Goal: Task Accomplishment & Management: Use online tool/utility

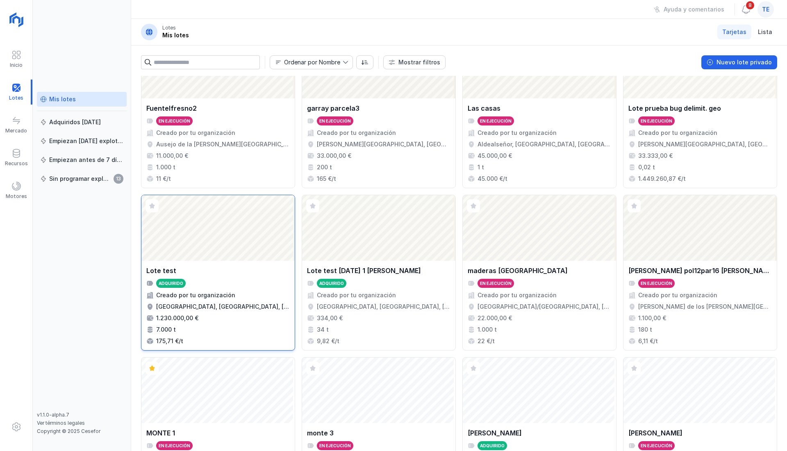
scroll to position [465, 0]
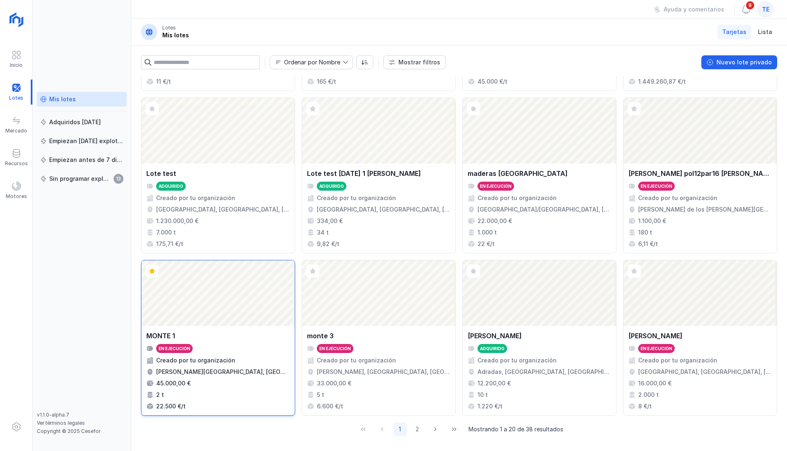
click at [234, 293] on div "Abrir lote" at bounding box center [217, 293] width 153 height 66
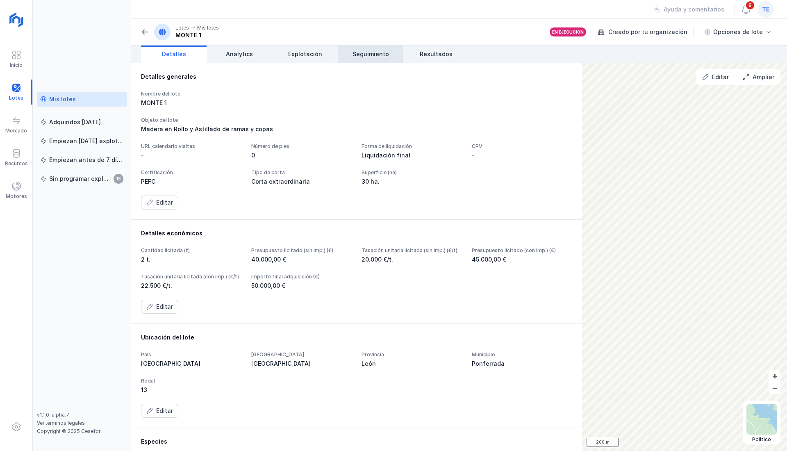
click at [383, 52] on span "Seguimiento" at bounding box center [370, 54] width 36 height 8
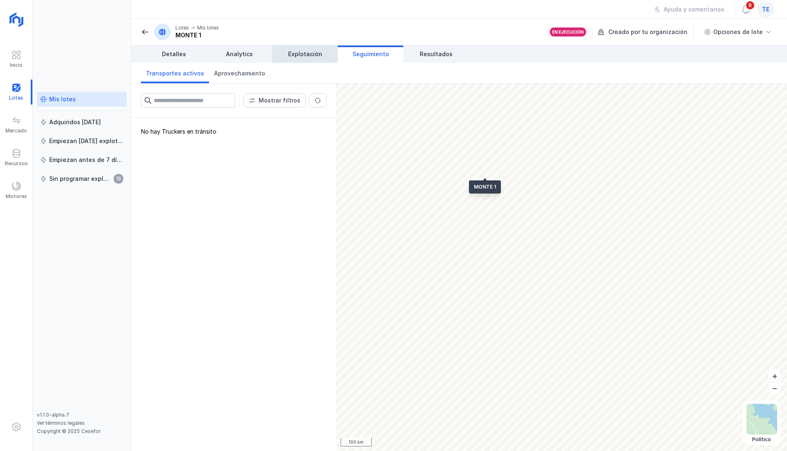
click at [297, 60] on link "Explotación" at bounding box center [305, 53] width 66 height 17
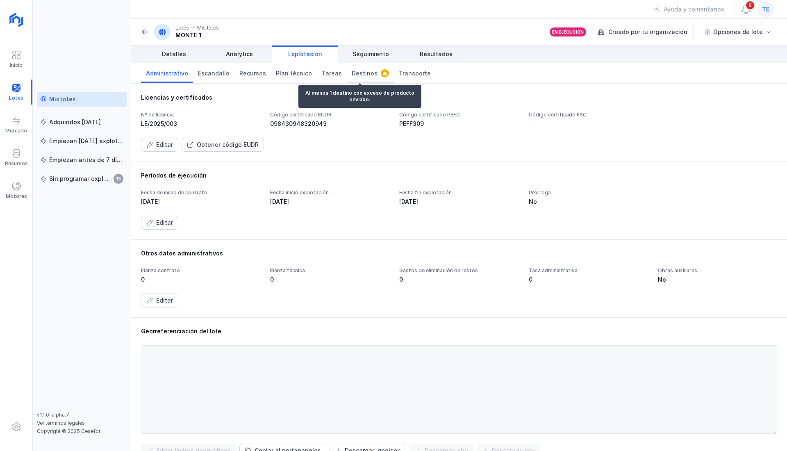
click at [353, 70] on span "Destinos" at bounding box center [365, 73] width 26 height 8
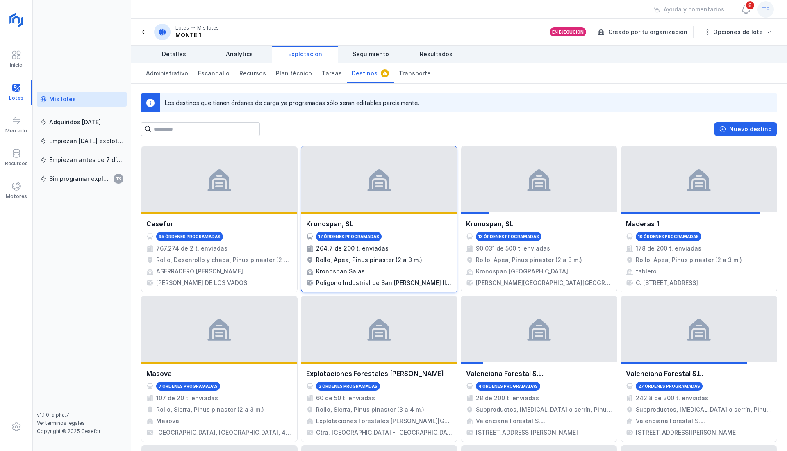
click at [383, 260] on div "Rollo, Apea, Pinus pinaster (2 a 3 m.)" at bounding box center [369, 260] width 106 height 8
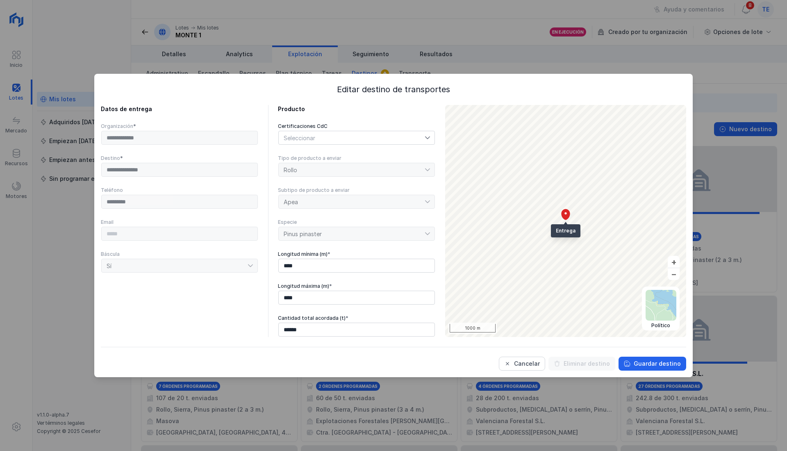
click at [372, 138] on div "Seleccionar" at bounding box center [352, 137] width 146 height 13
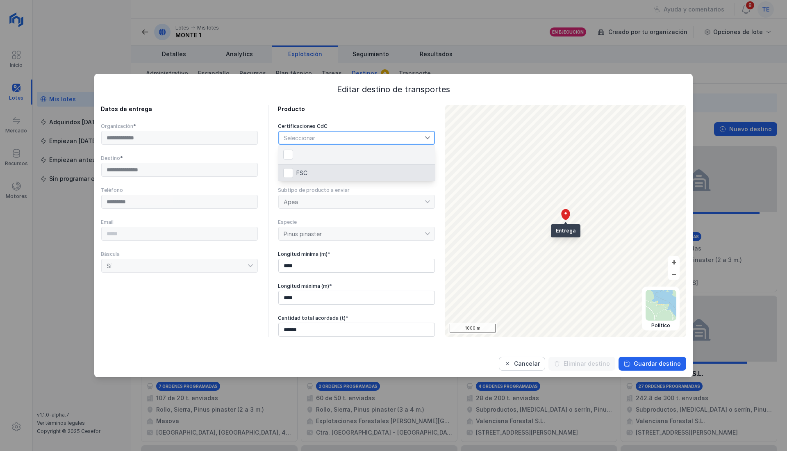
click at [282, 96] on div "**********" at bounding box center [393, 227] width 585 height 287
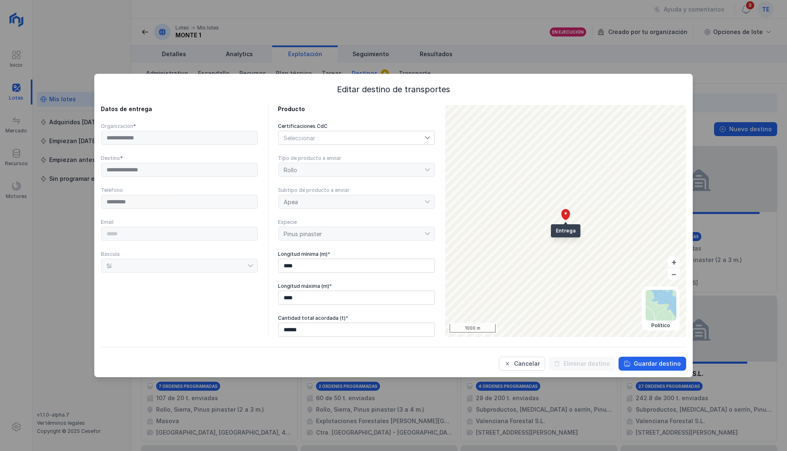
click at [335, 134] on div "Seleccionar" at bounding box center [352, 137] width 146 height 13
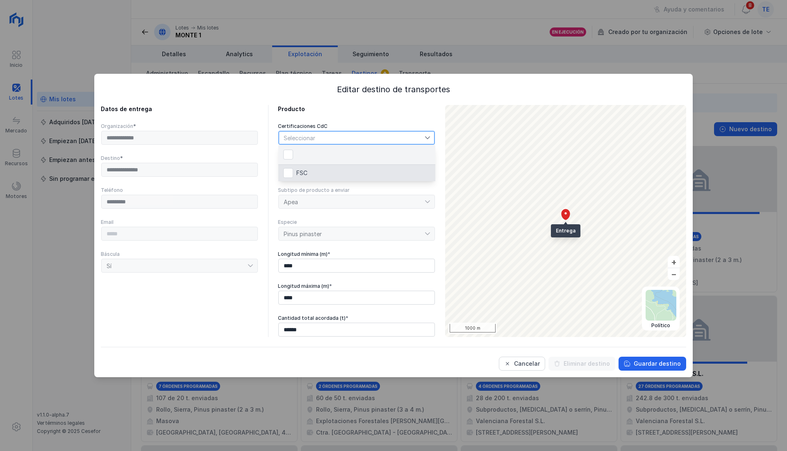
click at [554, 60] on div "**********" at bounding box center [393, 225] width 787 height 451
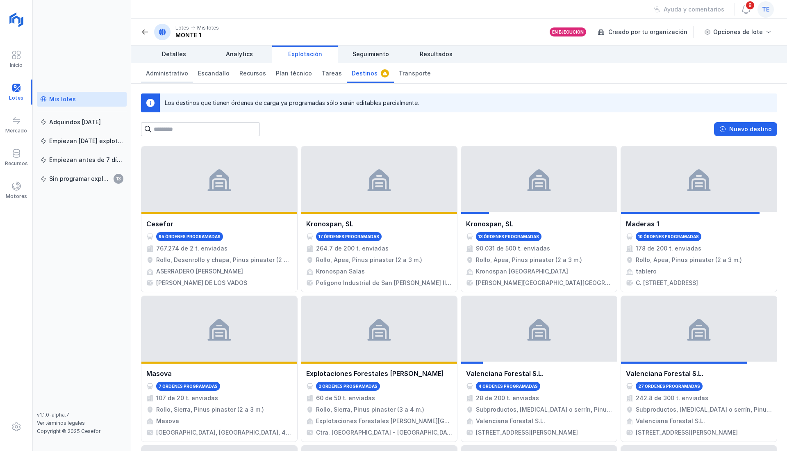
click at [161, 71] on span "Administrativo" at bounding box center [167, 73] width 42 height 8
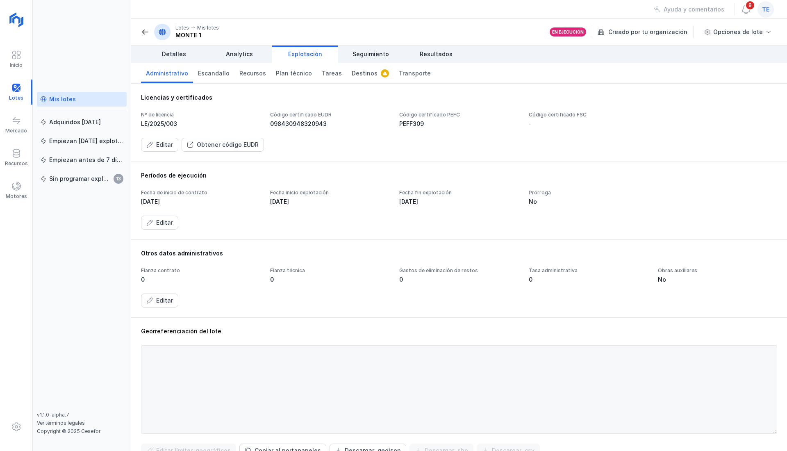
click at [409, 128] on div "Nº de licencia LE/2025/003 Código certificado EUDR 098430948320943 Código certi…" at bounding box center [459, 131] width 636 height 40
click at [435, 120] on div "PEFF309" at bounding box center [458, 124] width 119 height 8
click at [551, 126] on div "Nº de licencia LE/2025/003 Código certificado EUDR 098430948320943 Código certi…" at bounding box center [459, 131] width 636 height 40
click at [551, 121] on div "-" at bounding box center [588, 124] width 119 height 8
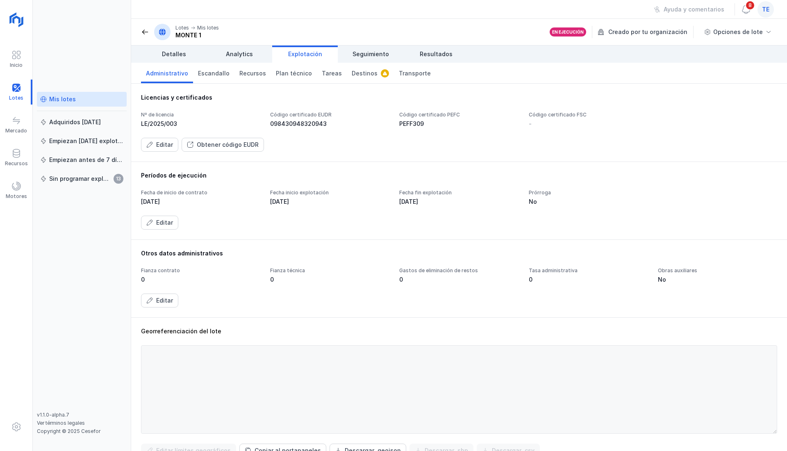
click at [551, 121] on div "-" at bounding box center [588, 124] width 119 height 8
click at [416, 117] on div "Código certificado PEFC" at bounding box center [458, 114] width 119 height 7
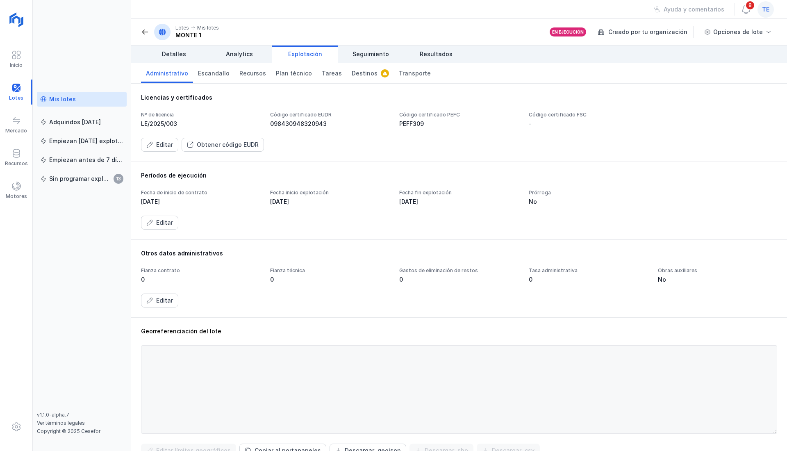
drag, startPoint x: 411, startPoint y: 120, endPoint x: 415, endPoint y: 133, distance: 12.8
click at [415, 133] on div "Nº de licencia LE/2025/003 Código certificado EUDR 098430948320943 Código certi…" at bounding box center [459, 131] width 636 height 40
click at [414, 131] on div "Nº de licencia LE/2025/003 Código certificado EUDR 098430948320943 Código certi…" at bounding box center [459, 131] width 636 height 40
drag, startPoint x: 413, startPoint y: 129, endPoint x: 419, endPoint y: 120, distance: 11.3
click at [419, 120] on div "Nº de licencia LE/2025/003 Código certificado EUDR 098430948320943 Código certi…" at bounding box center [459, 131] width 636 height 40
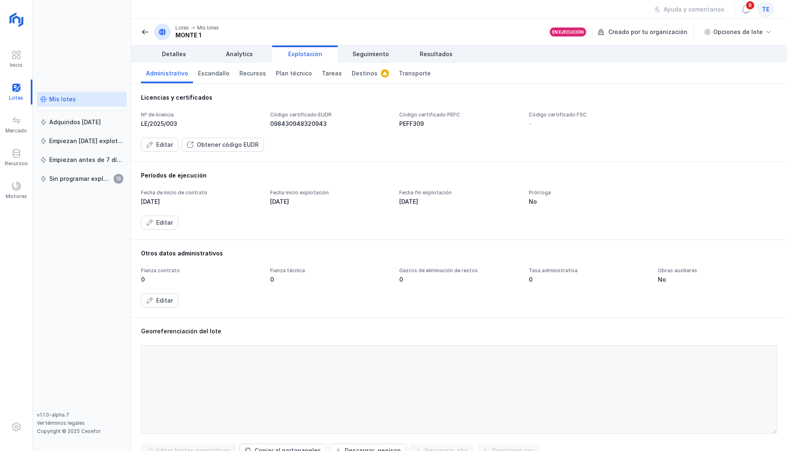
click at [419, 120] on div "PEFF309" at bounding box center [458, 124] width 119 height 8
click at [559, 122] on div "-" at bounding box center [588, 124] width 119 height 8
click at [358, 75] on span "Destinos" at bounding box center [365, 73] width 26 height 8
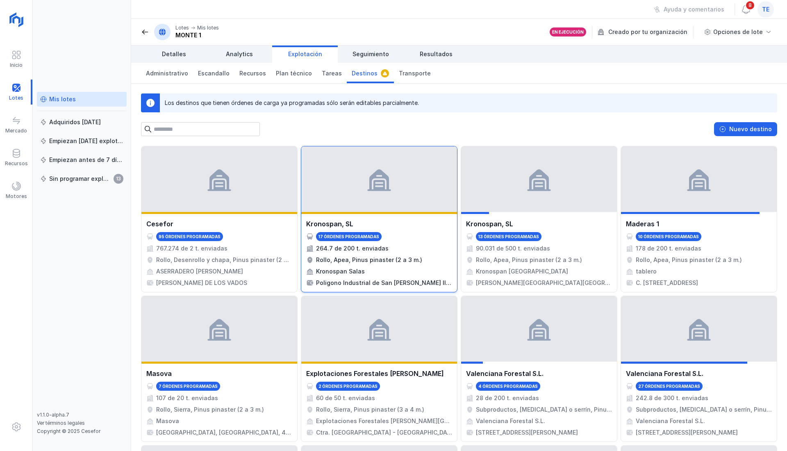
click at [361, 261] on div "Rollo, Apea, Pinus pinaster (2 a 3 m.)" at bounding box center [369, 260] width 106 height 8
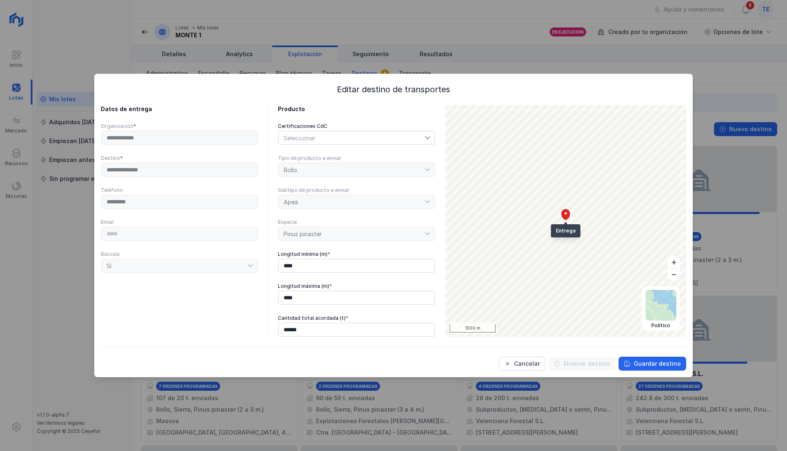
click at [377, 137] on div "Seleccionar" at bounding box center [352, 137] width 146 height 13
click at [334, 104] on div "**********" at bounding box center [393, 227] width 585 height 287
click at [268, 33] on div "**********" at bounding box center [393, 225] width 787 height 451
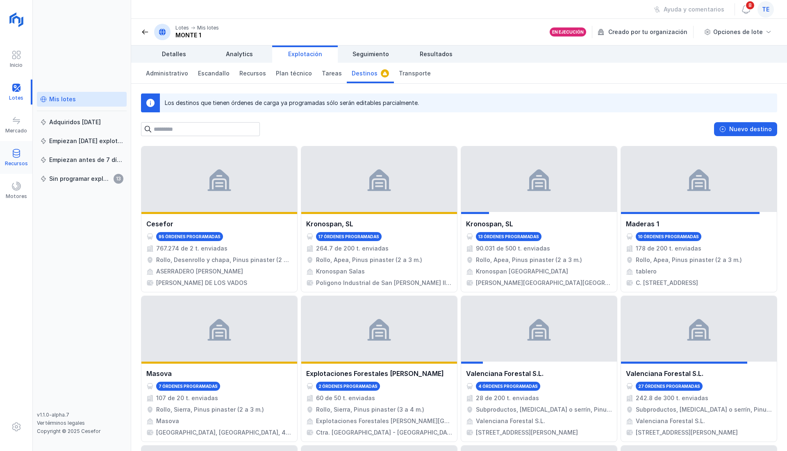
click at [25, 158] on div "Recursos" at bounding box center [16, 157] width 32 height 25
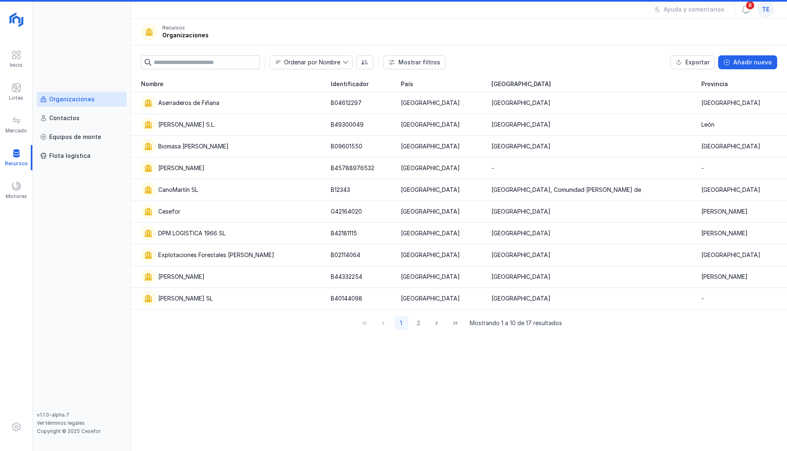
click at [75, 98] on div "Organizaciones" at bounding box center [71, 99] width 45 height 8
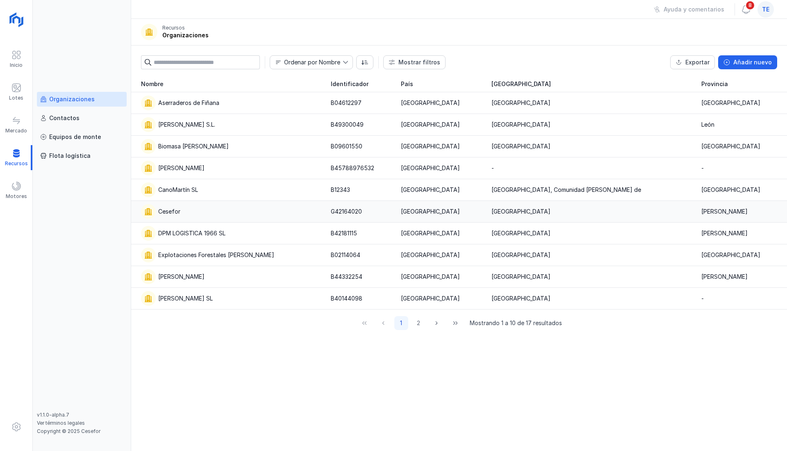
click at [175, 216] on div "Cesefor" at bounding box center [231, 211] width 180 height 15
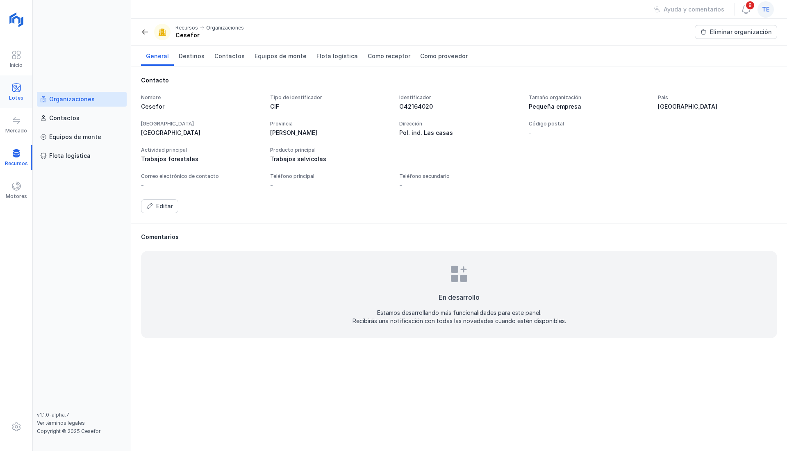
click at [14, 81] on div "Lotes" at bounding box center [16, 91] width 32 height 25
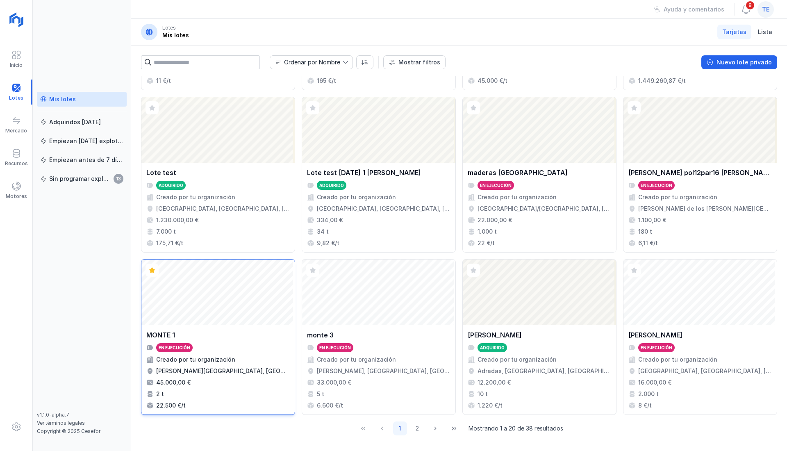
scroll to position [465, 0]
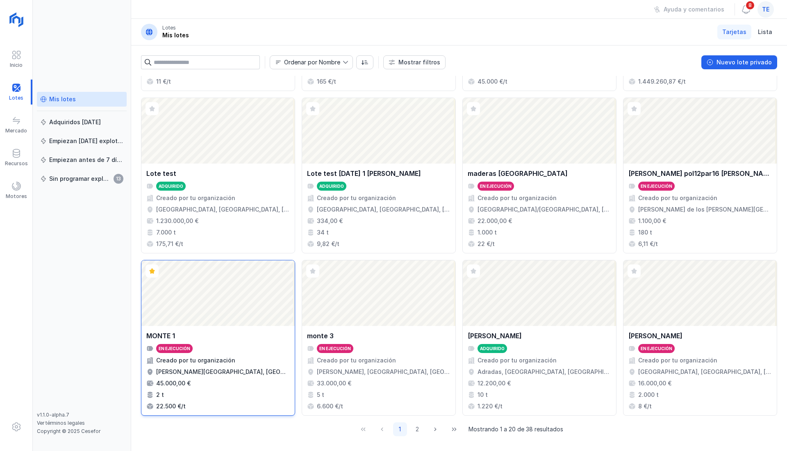
click at [225, 295] on div "Abrir lote" at bounding box center [217, 293] width 153 height 66
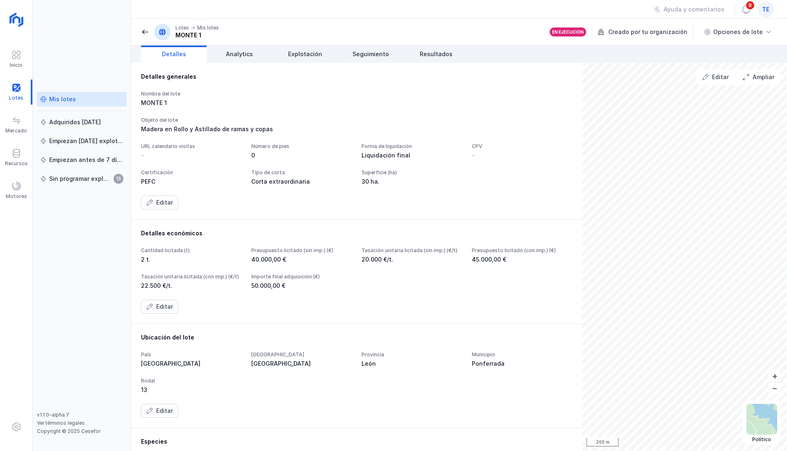
click at [241, 313] on div "Cantidad licitada (t) 2 t. Presupuesto licitado (sin imp.) (€) 40.000,00 € Tasa…" at bounding box center [356, 280] width 431 height 66
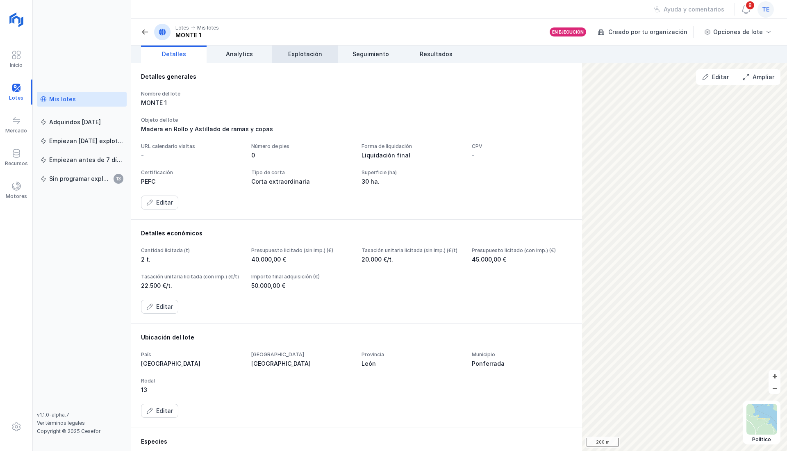
click at [325, 57] on link "Explotación" at bounding box center [305, 53] width 66 height 17
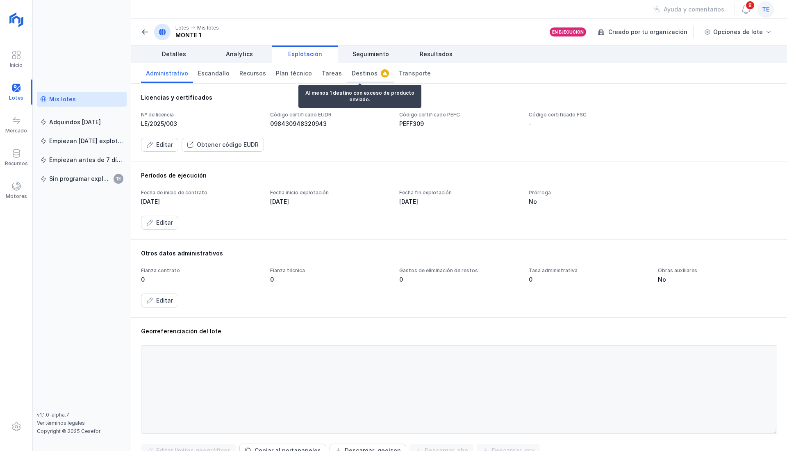
click at [354, 75] on span "Destinos" at bounding box center [365, 73] width 26 height 8
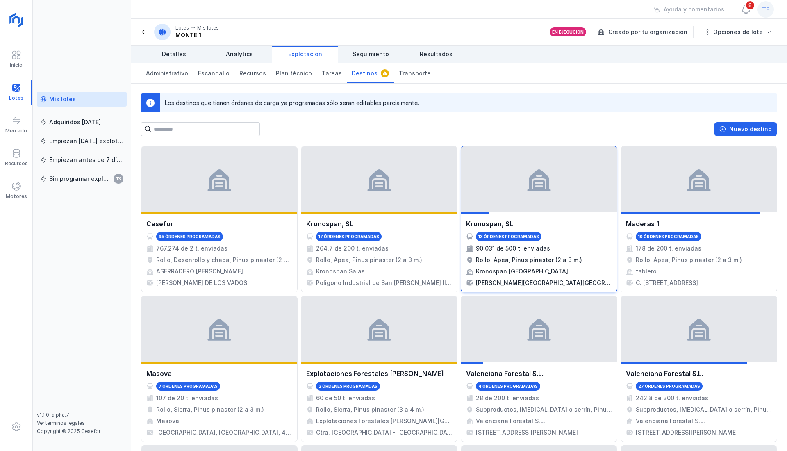
click at [538, 279] on div "[PERSON_NAME][GEOGRAPHIC_DATA][GEOGRAPHIC_DATA], Km 106, 09199, [GEOGRAPHIC_DAT…" at bounding box center [544, 283] width 136 height 8
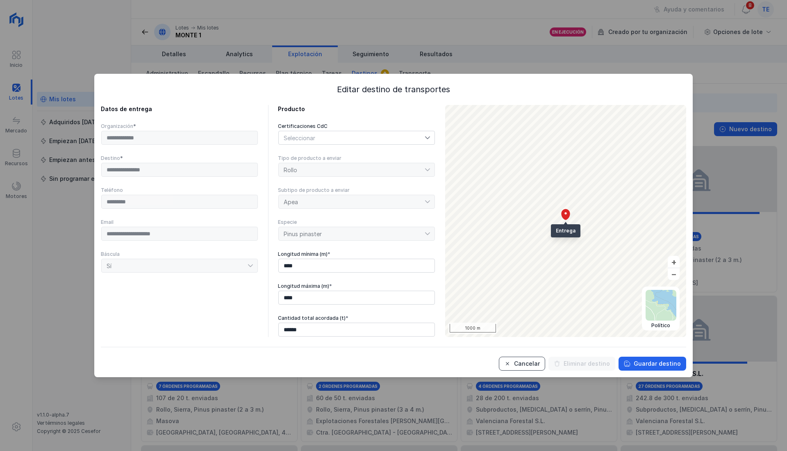
click at [519, 361] on button "Cancelar" at bounding box center [522, 363] width 46 height 14
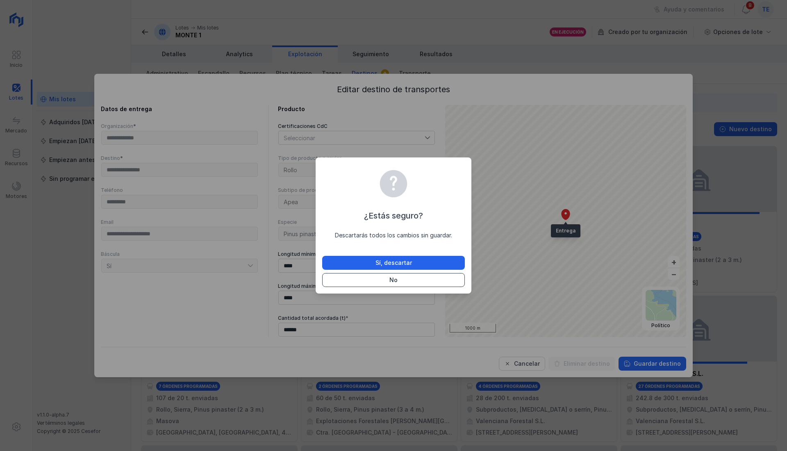
click at [421, 280] on button "No" at bounding box center [393, 280] width 143 height 14
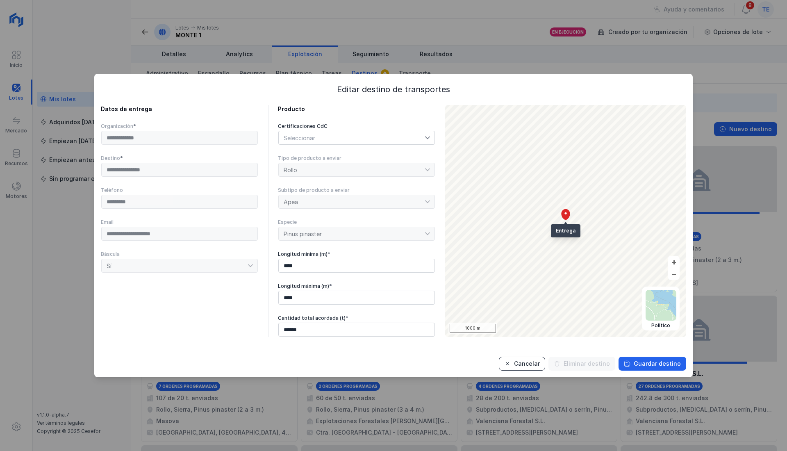
click at [524, 363] on button "Cancelar" at bounding box center [522, 363] width 46 height 14
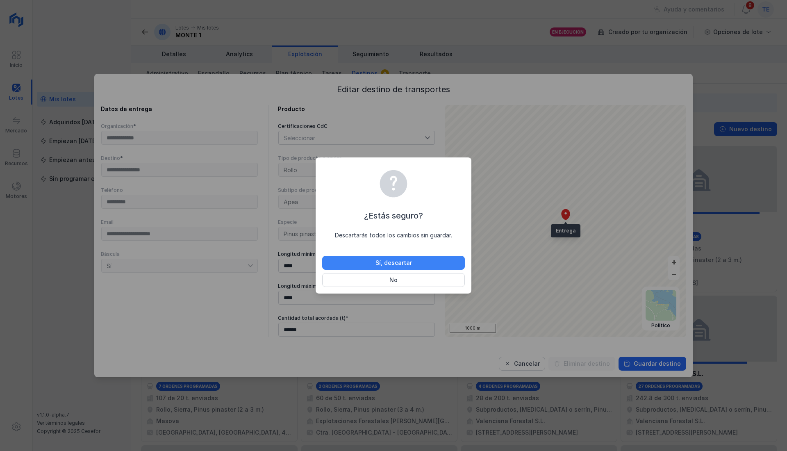
click at [402, 268] on button "Sí, descartar" at bounding box center [393, 263] width 143 height 14
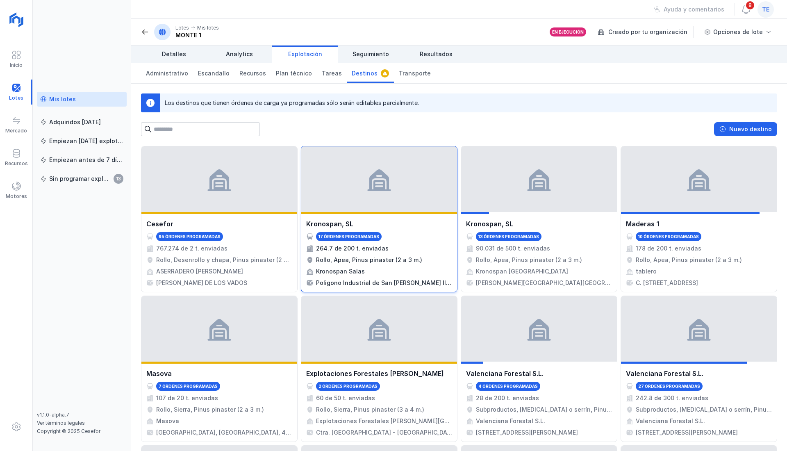
click at [386, 270] on div "Kronospan Salas" at bounding box center [379, 271] width 146 height 8
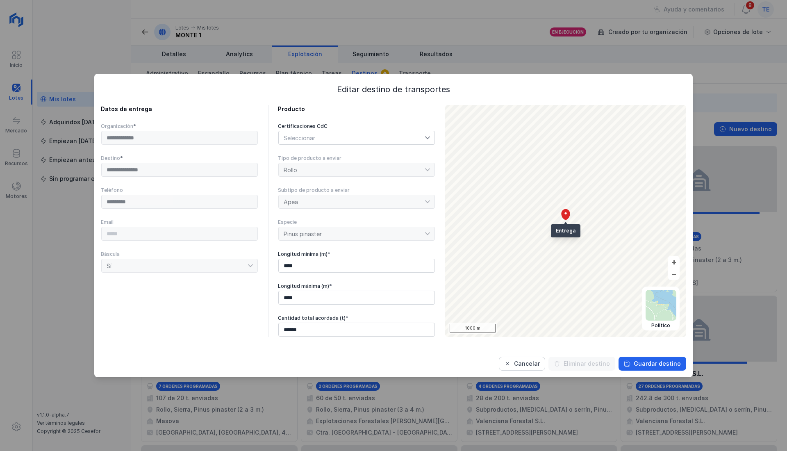
click at [418, 139] on div "Seleccionar" at bounding box center [352, 137] width 146 height 13
click at [447, 104] on div "**********" at bounding box center [393, 227] width 585 height 287
click at [420, 133] on div "Seleccionar" at bounding box center [352, 137] width 146 height 13
click at [527, 359] on button "Cancelar" at bounding box center [522, 363] width 46 height 14
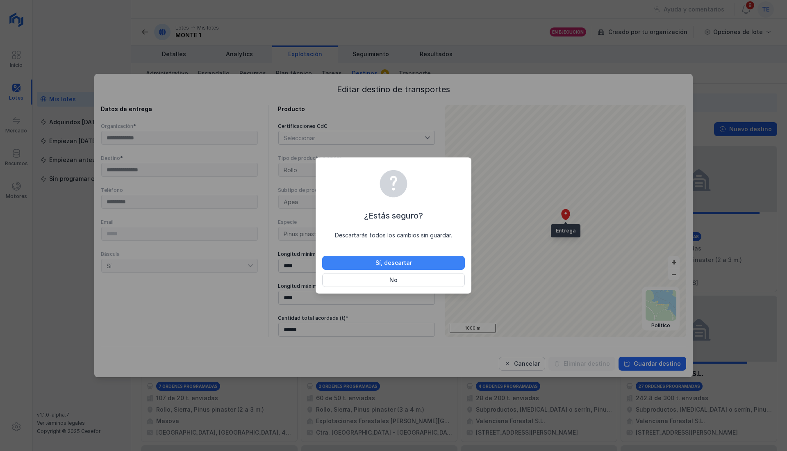
drag, startPoint x: 420, startPoint y: 272, endPoint x: 424, endPoint y: 261, distance: 12.6
click at [424, 261] on div "Sí, descartar No" at bounding box center [393, 271] width 143 height 31
click at [424, 260] on button "Sí, descartar" at bounding box center [393, 263] width 143 height 14
